Goal: Navigation & Orientation: Find specific page/section

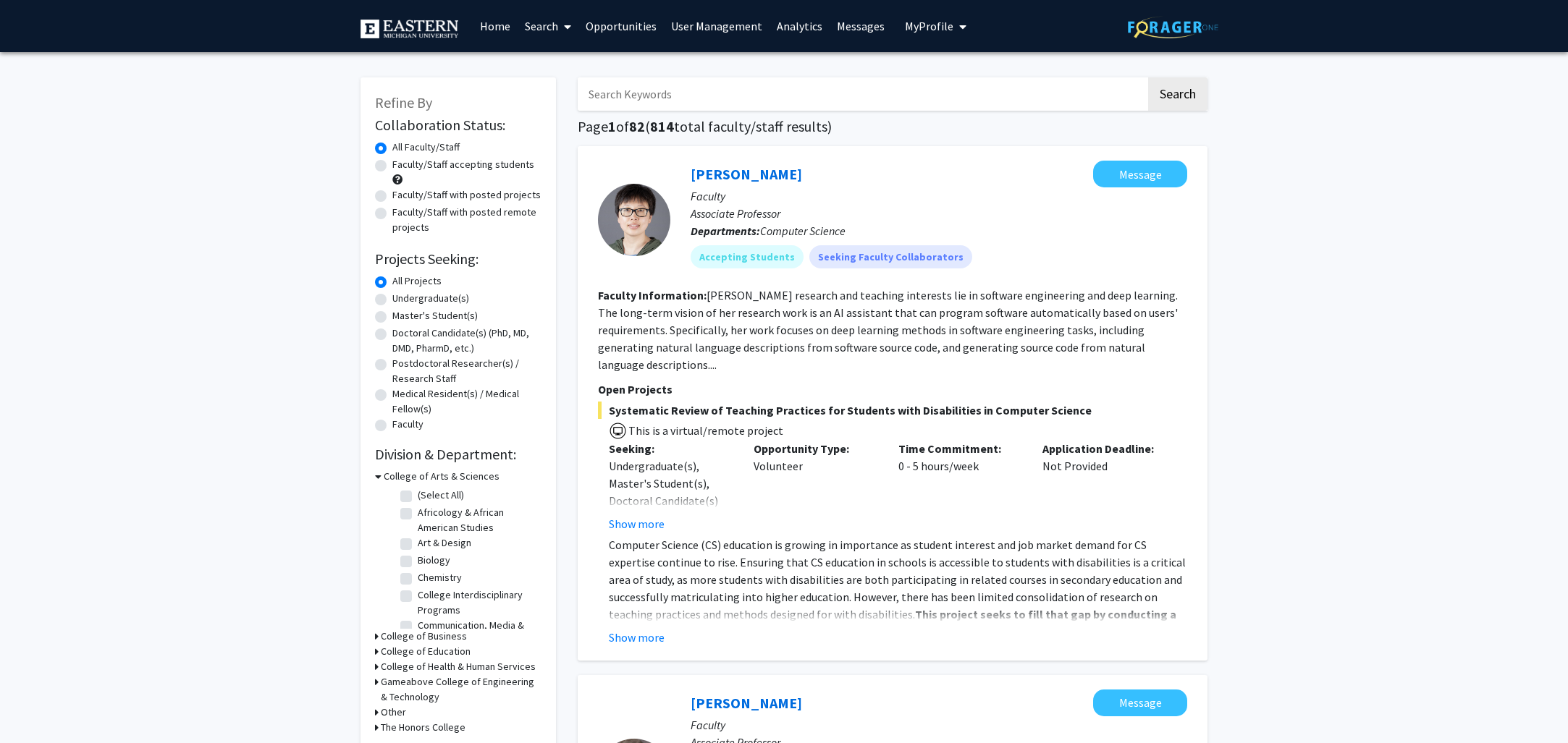
click at [684, 26] on link "User Management" at bounding box center [716, 26] width 105 height 50
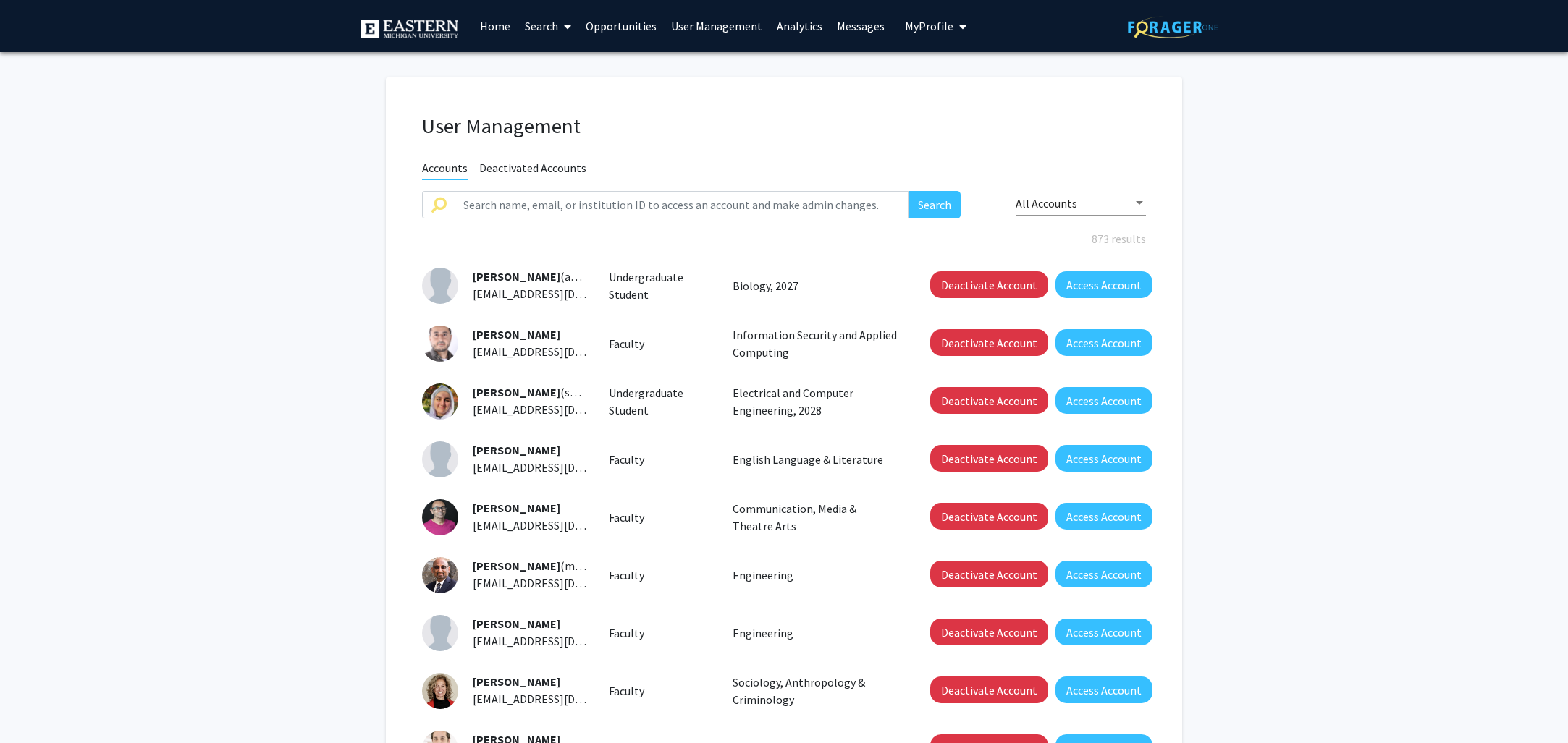
click at [1036, 209] on span "All Accounts" at bounding box center [1046, 203] width 62 height 14
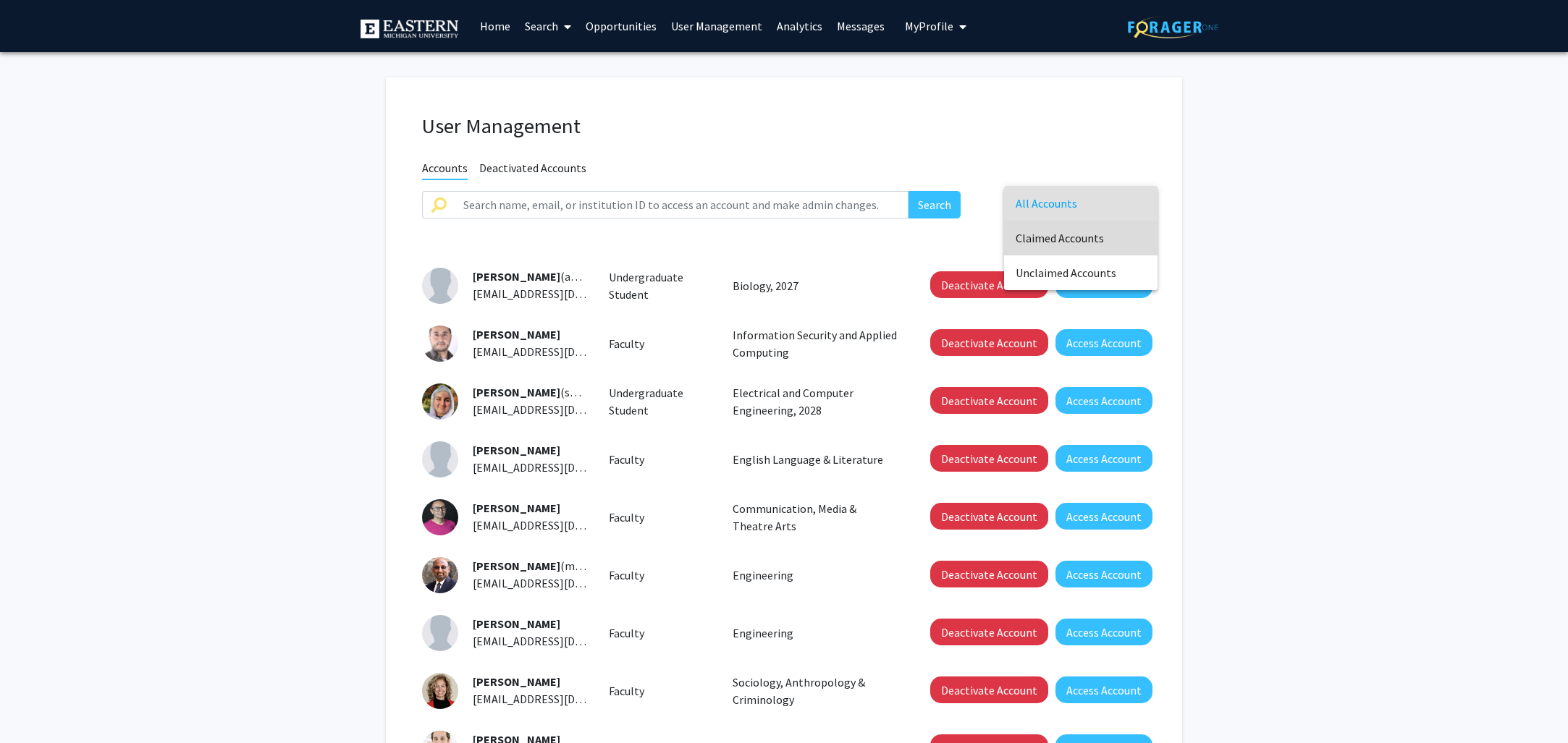
click at [1042, 236] on span "Claimed Accounts" at bounding box center [1080, 238] width 130 height 35
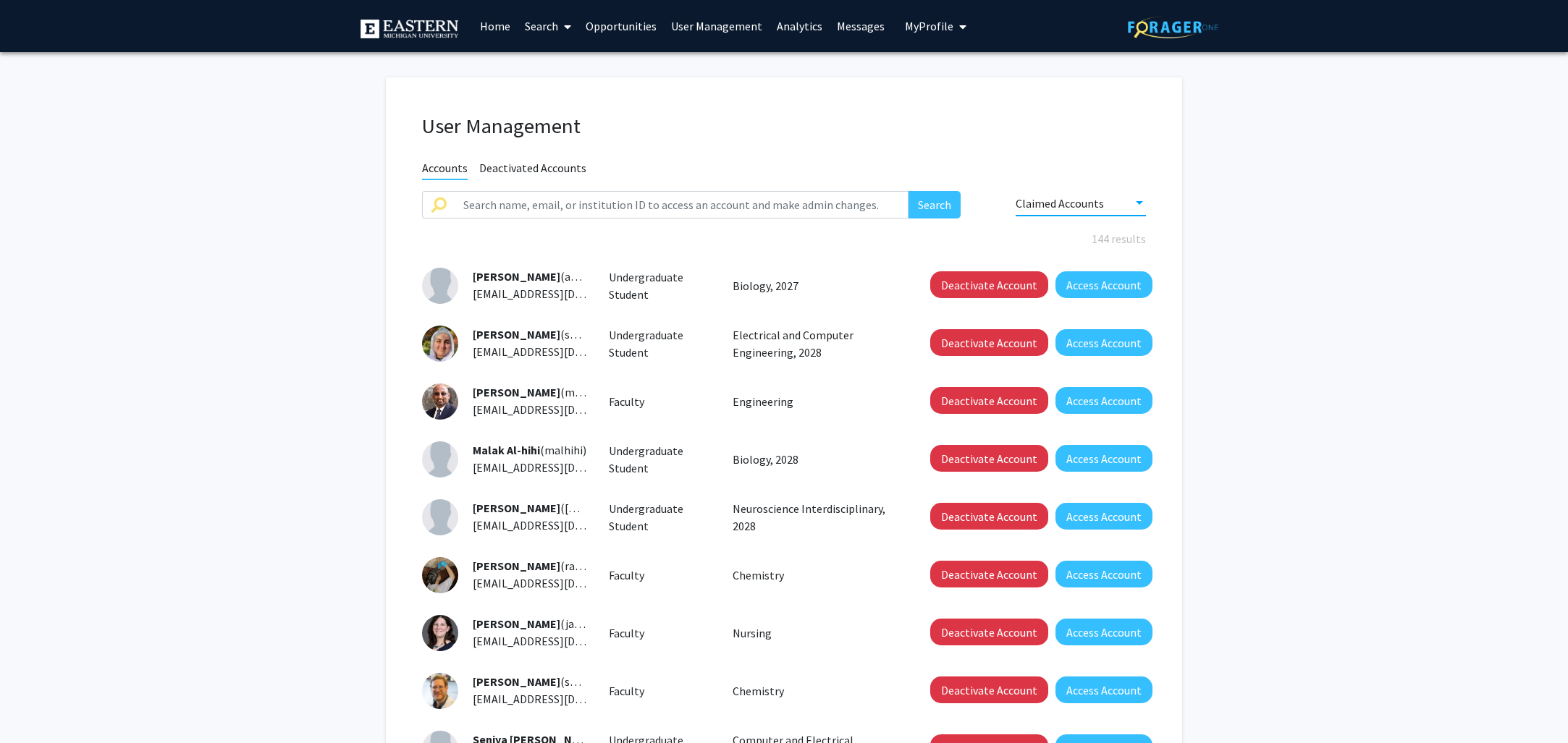
click at [709, 31] on link "User Management" at bounding box center [716, 26] width 105 height 50
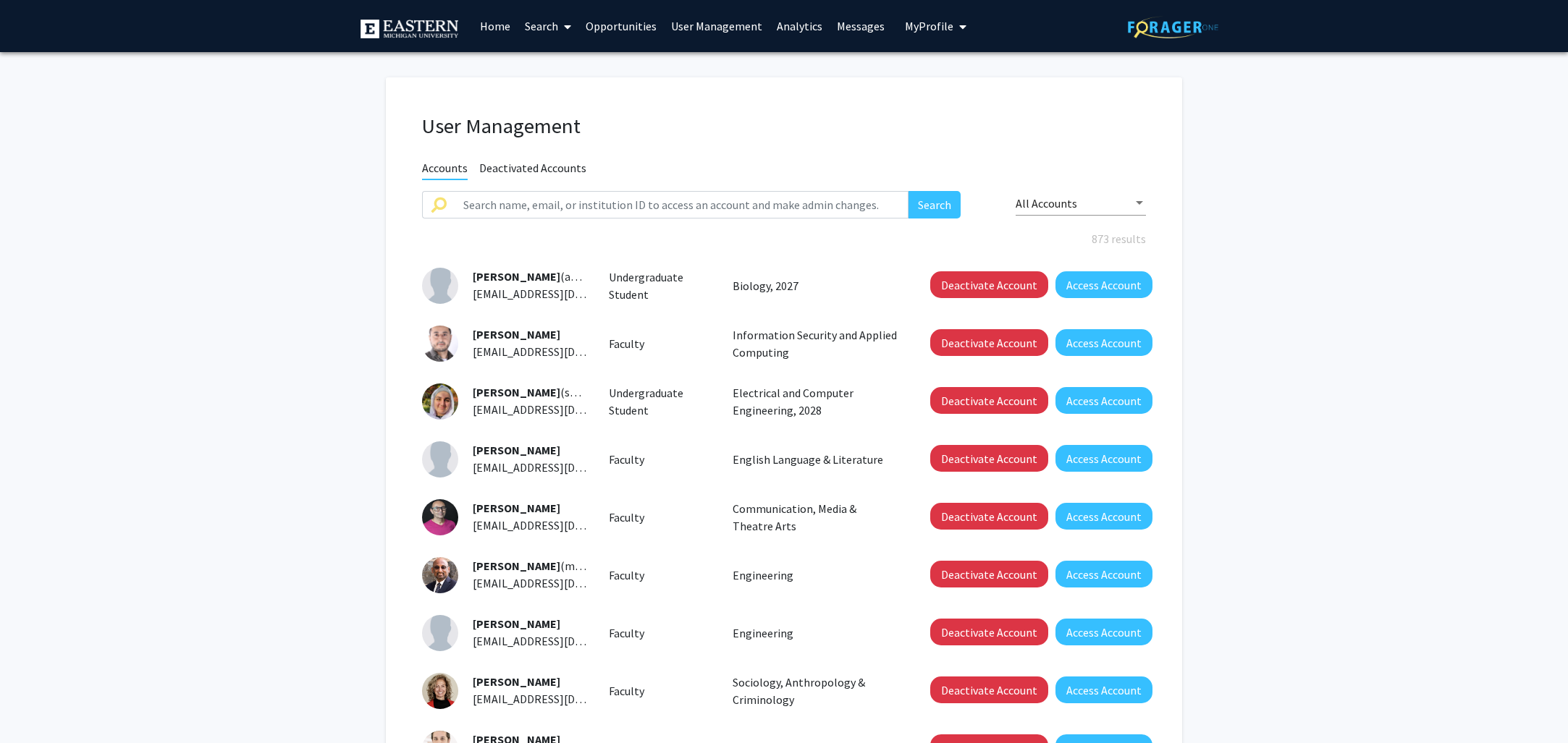
click at [786, 27] on link "Analytics" at bounding box center [799, 26] width 60 height 50
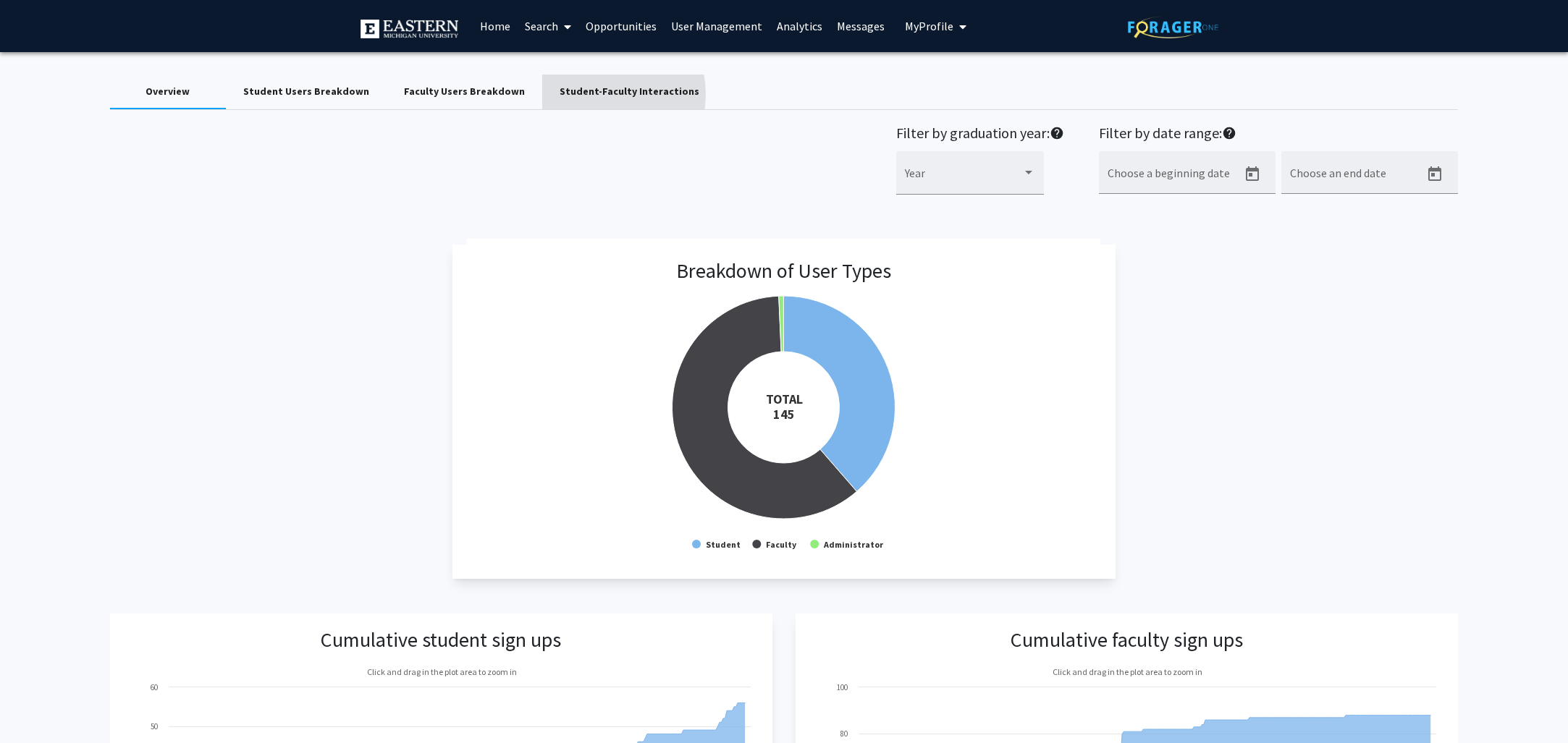
click at [576, 94] on div "Student-Faculty Interactions" at bounding box center [629, 91] width 140 height 15
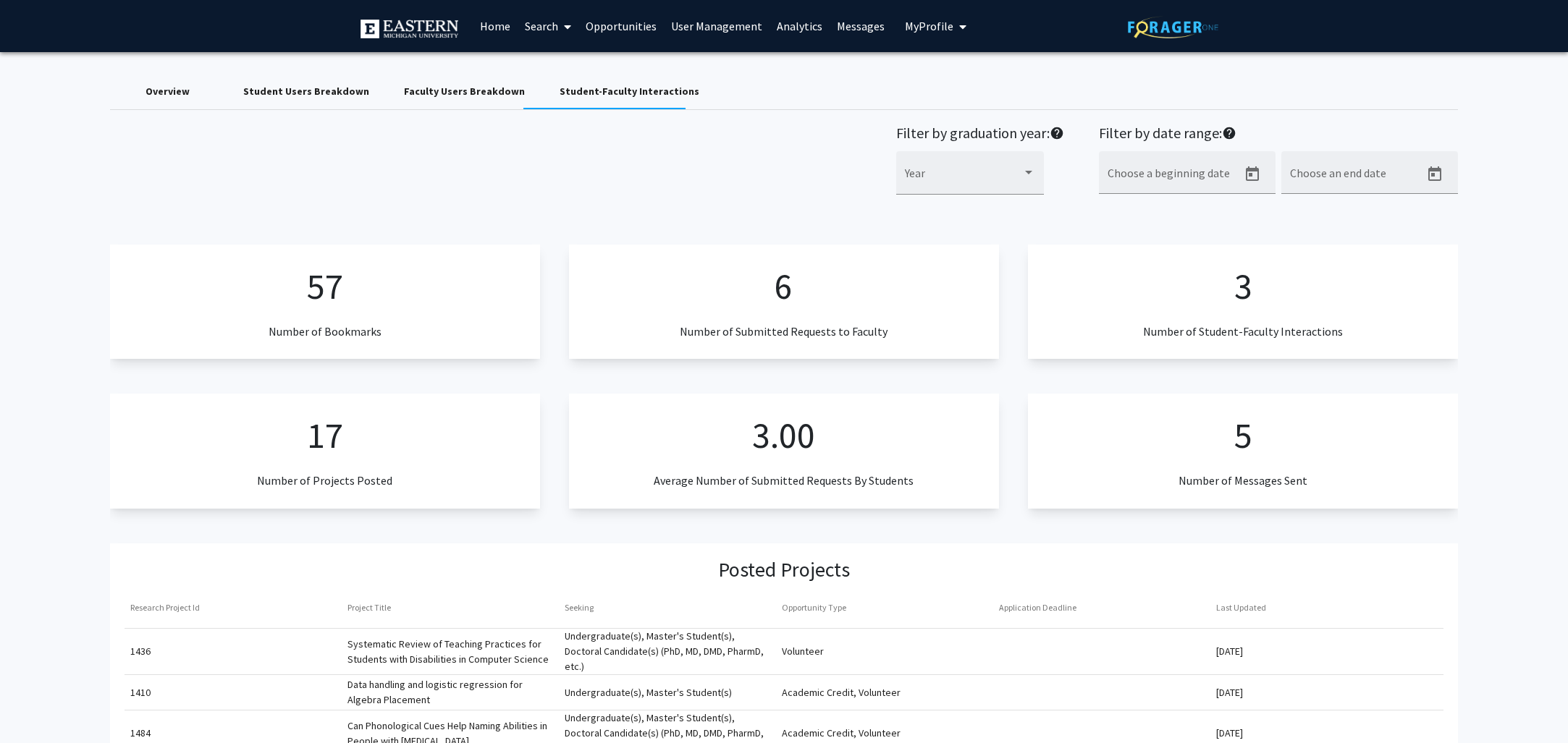
click at [727, 28] on link "User Management" at bounding box center [716, 26] width 105 height 50
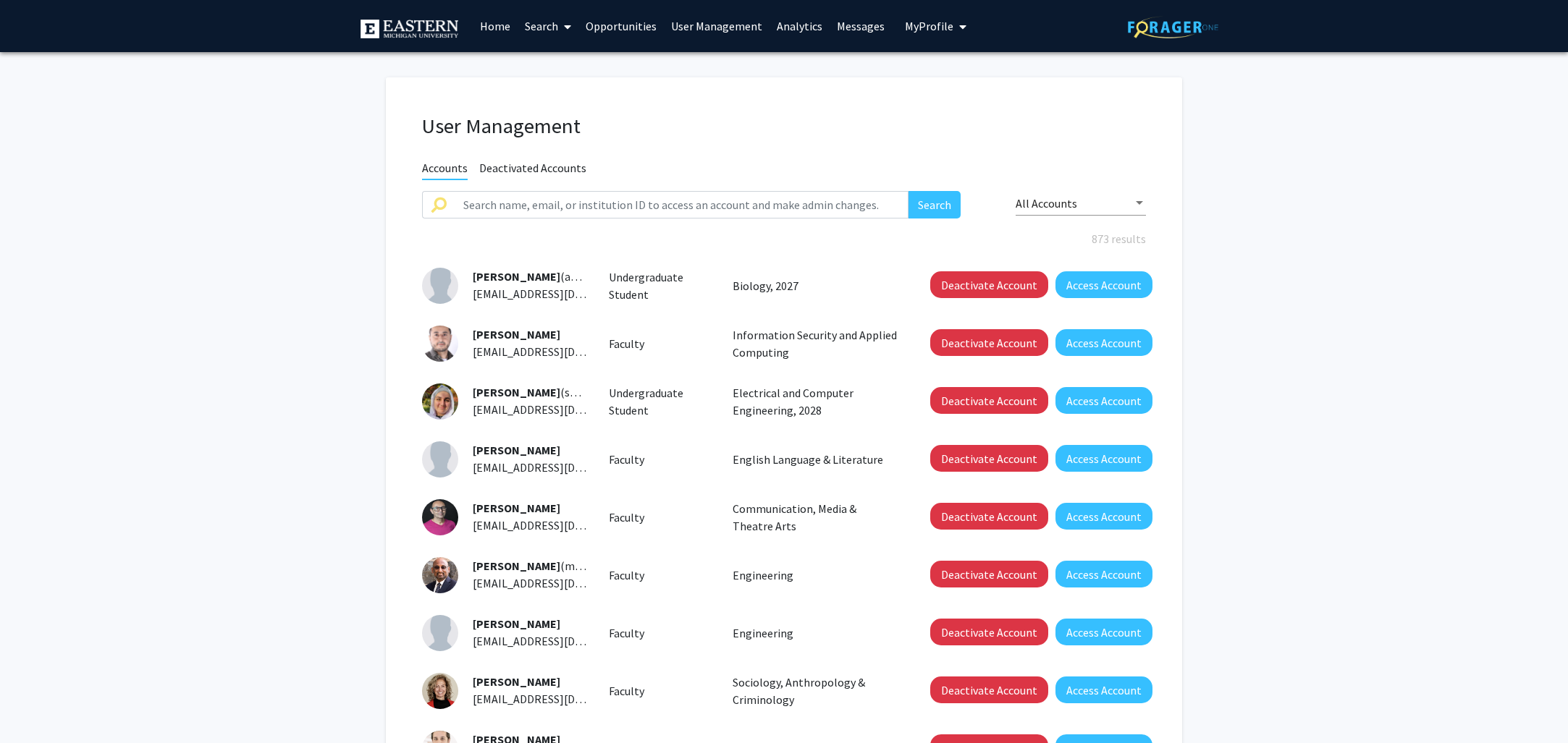
click at [697, 25] on link "User Management" at bounding box center [716, 26] width 105 height 50
click at [715, 29] on link "User Management" at bounding box center [716, 26] width 105 height 50
click at [1091, 200] on div "All Accounts" at bounding box center [1074, 203] width 118 height 13
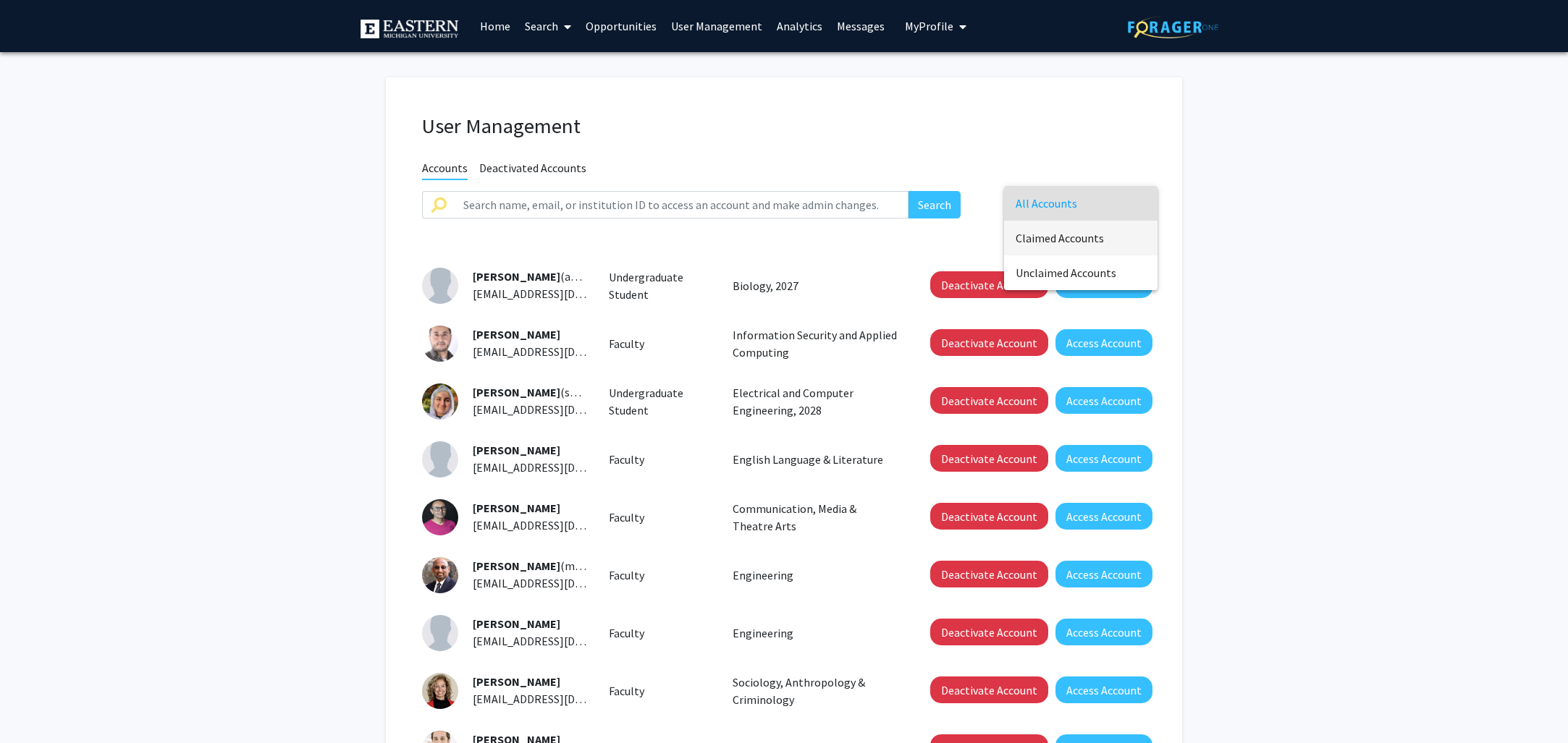
click at [1075, 240] on span "Claimed Accounts" at bounding box center [1080, 238] width 130 height 35
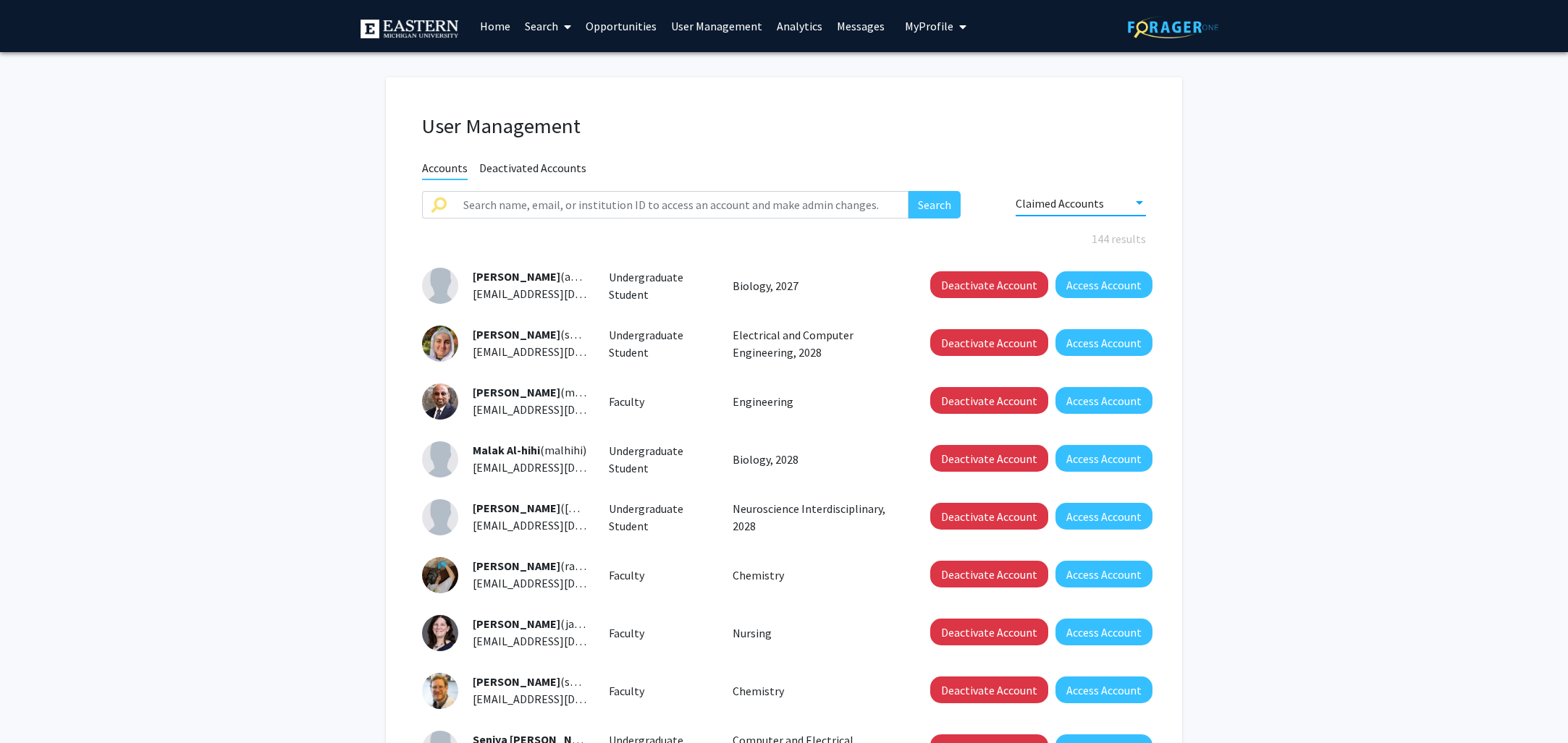
click at [784, 29] on link "Analytics" at bounding box center [799, 26] width 60 height 50
